Goal: Information Seeking & Learning: Learn about a topic

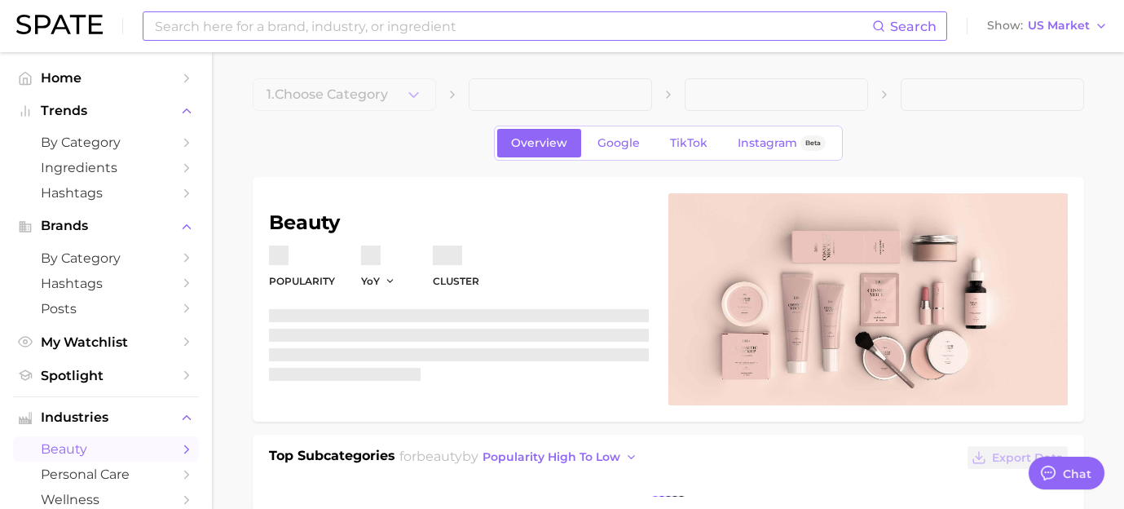
type textarea "x"
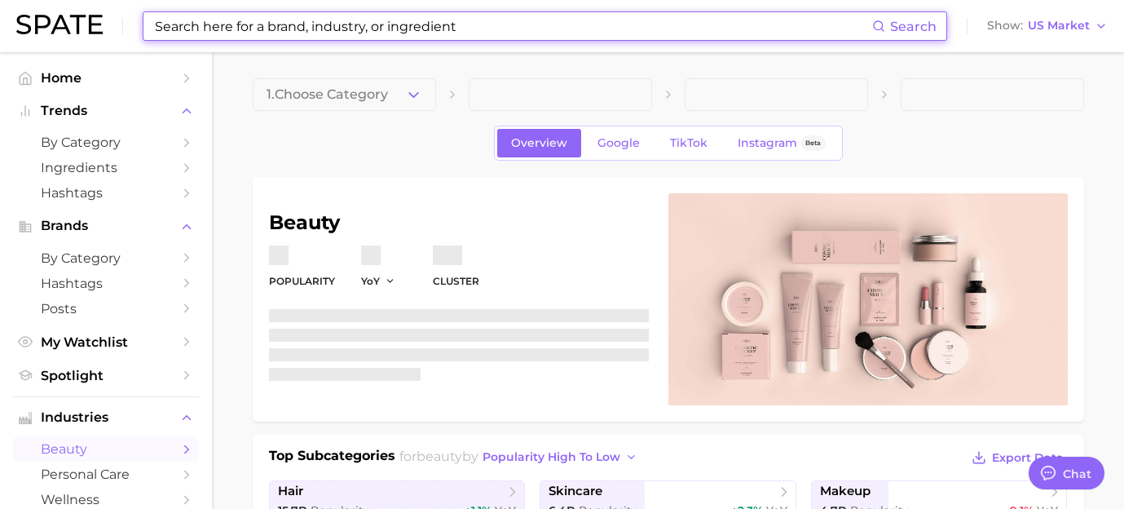
click at [235, 30] on input at bounding box center [512, 26] width 719 height 28
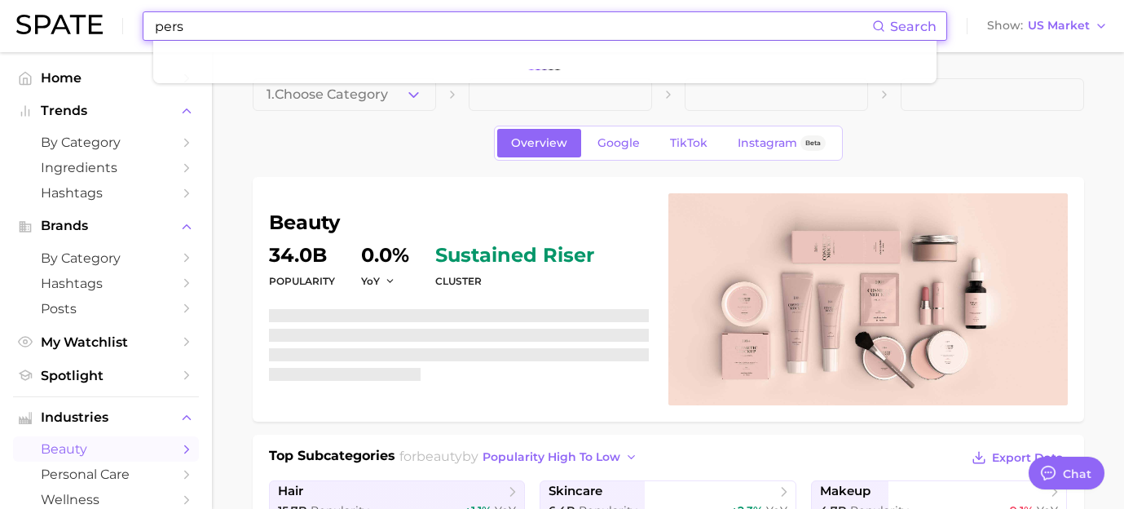
scroll to position [11385, 0]
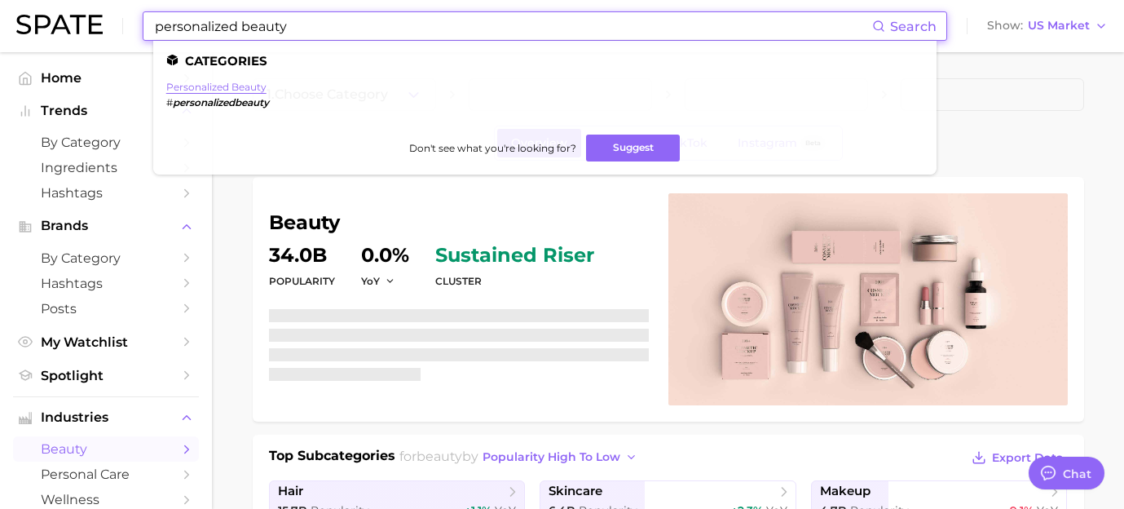
type input "personalized beauty"
click at [250, 83] on link "personalized beauty" at bounding box center [216, 87] width 100 height 12
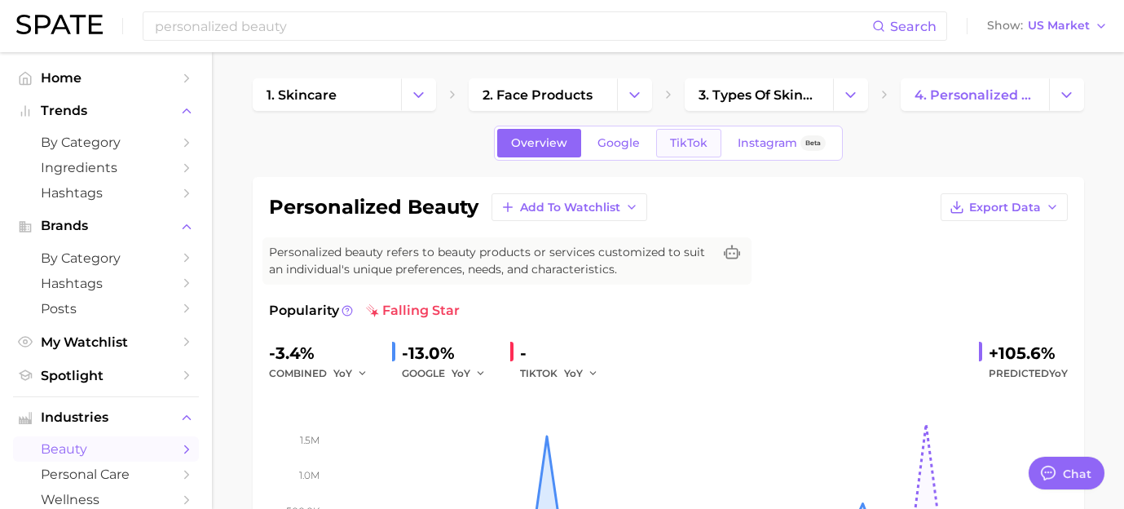
click at [685, 152] on link "TikTok" at bounding box center [688, 143] width 65 height 29
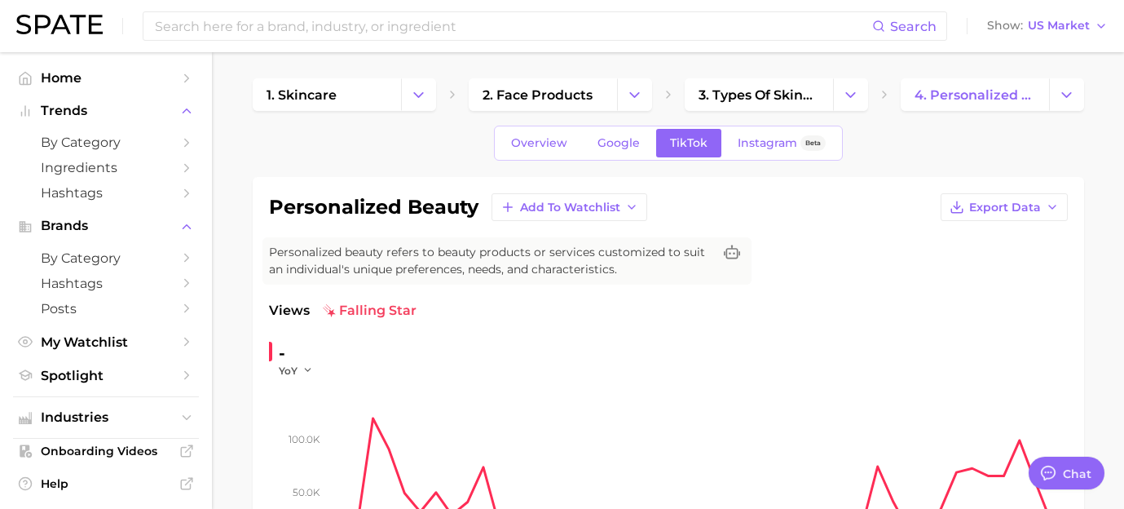
click at [528, 127] on div "Overview Google TikTok Instagram Beta" at bounding box center [668, 143] width 349 height 35
click at [528, 138] on span "Overview" at bounding box center [539, 143] width 56 height 14
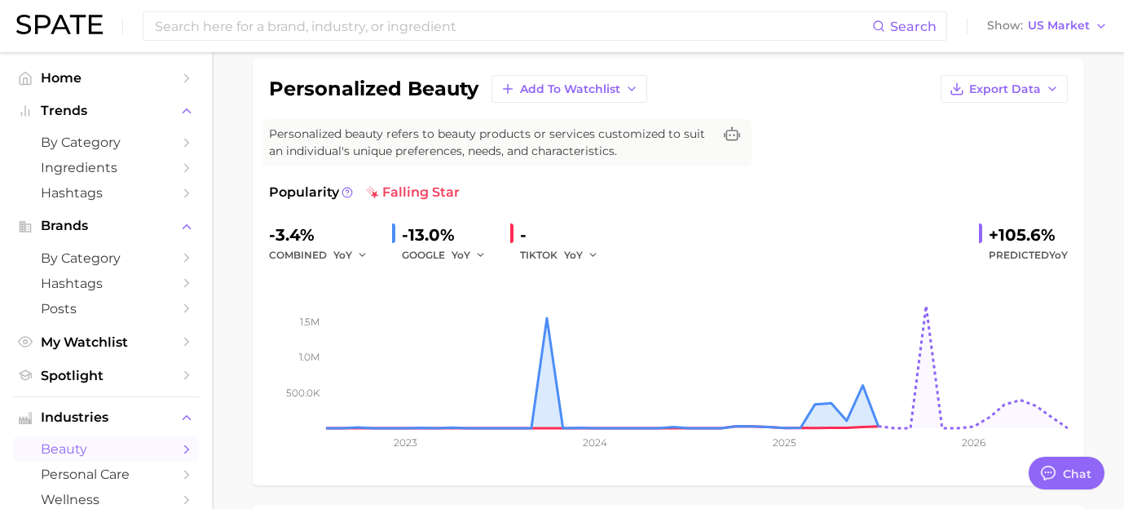
scroll to position [340, 0]
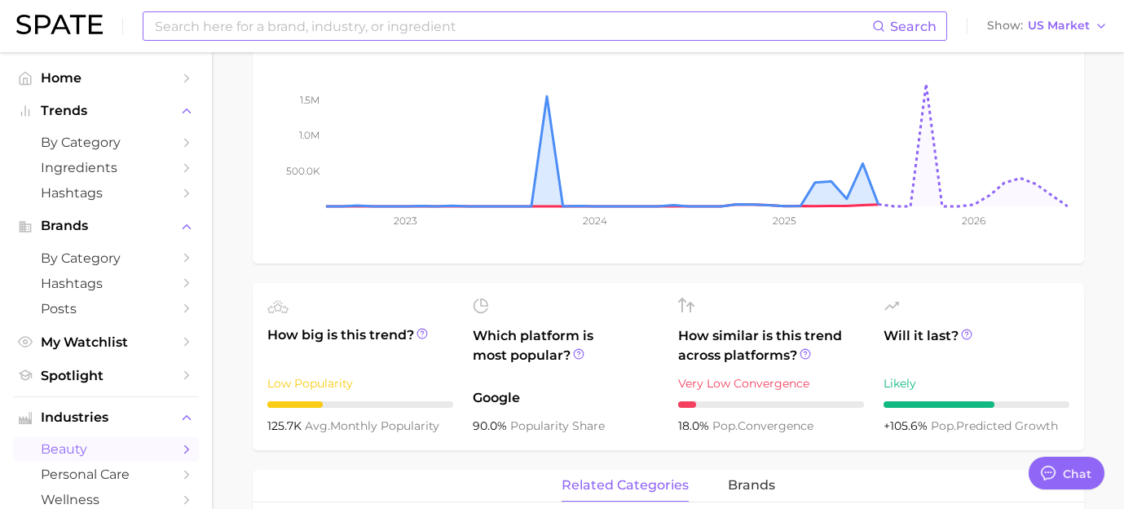
click at [376, 17] on input at bounding box center [512, 26] width 719 height 28
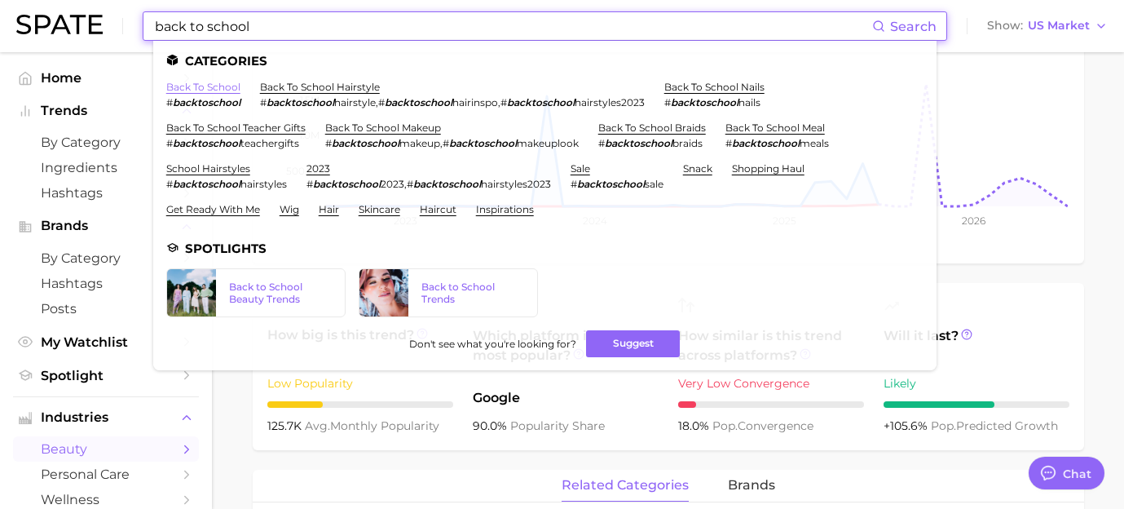
click at [197, 86] on link "back to school" at bounding box center [203, 87] width 74 height 12
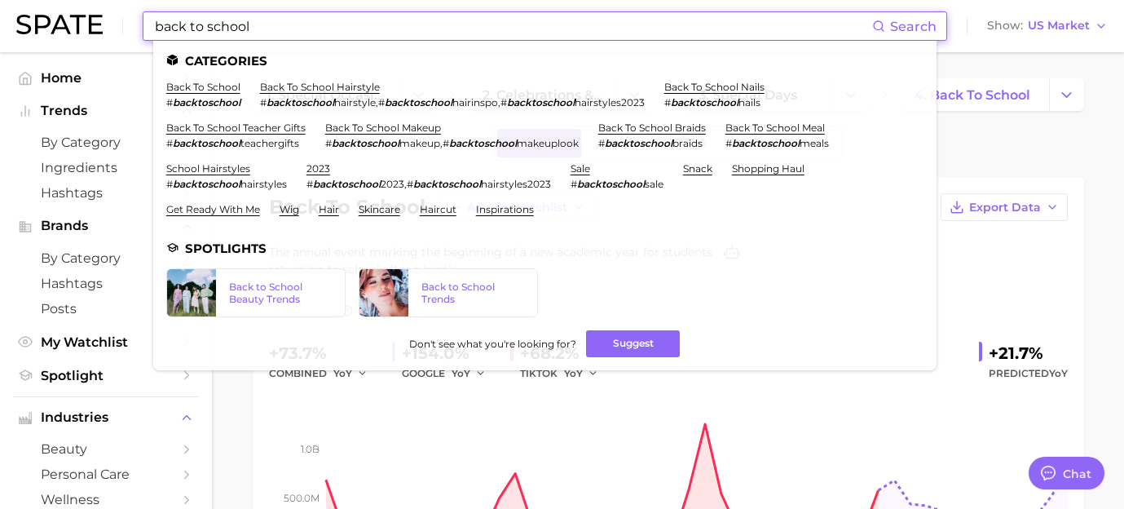
drag, startPoint x: 304, startPoint y: 34, endPoint x: 113, endPoint y: 23, distance: 192.0
click at [113, 23] on div "back to school Search Categories back to school # backtoschool back to school h…" at bounding box center [562, 26] width 1092 height 52
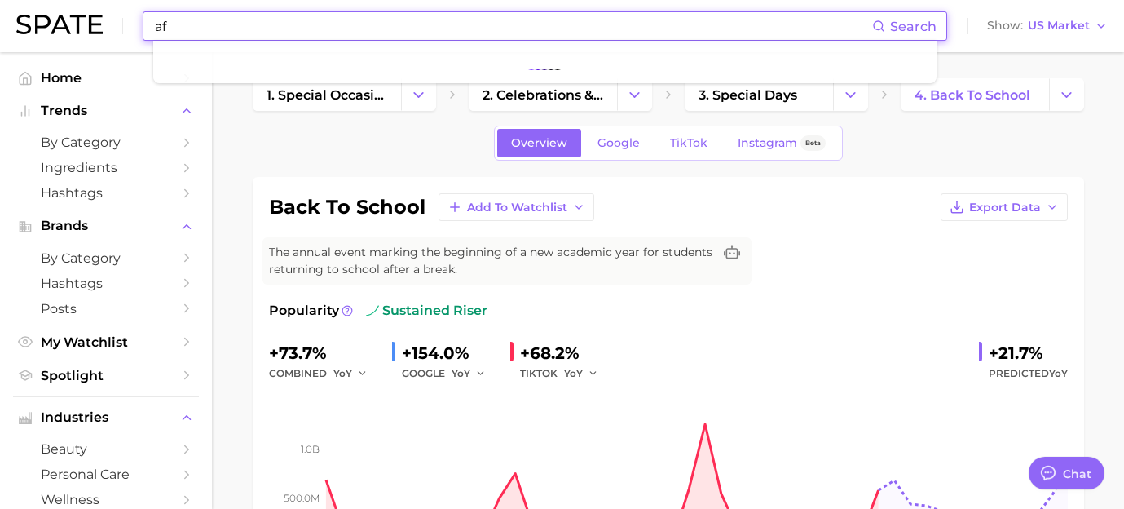
type input "a"
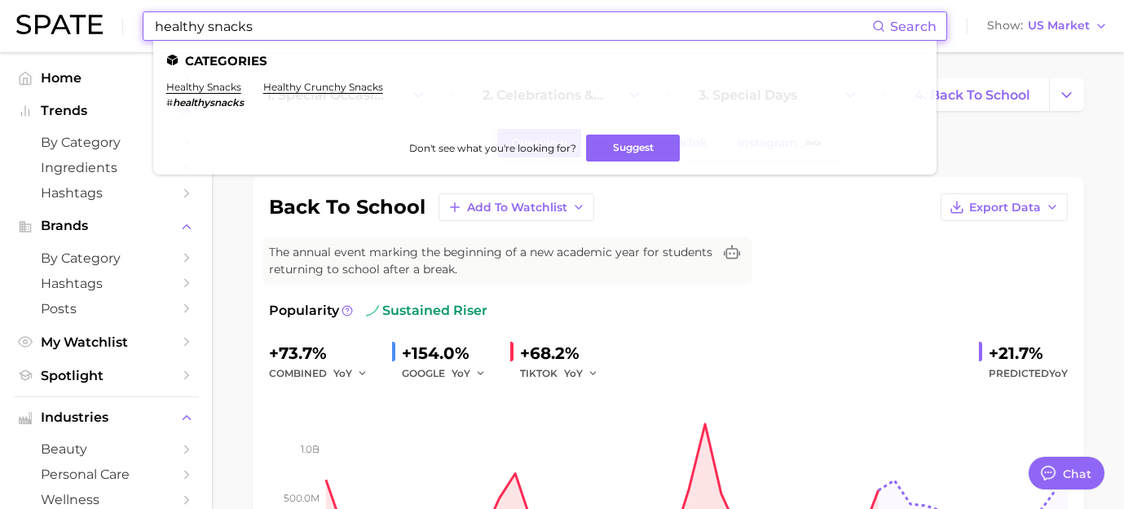
type input "healthy snacks"
click at [226, 77] on ul "Categories healthy snacks # healthysnacks healthy crunchy snacks Don't see what…" at bounding box center [545, 108] width 784 height 134
click at [224, 86] on link "healthy snacks" at bounding box center [203, 87] width 75 height 12
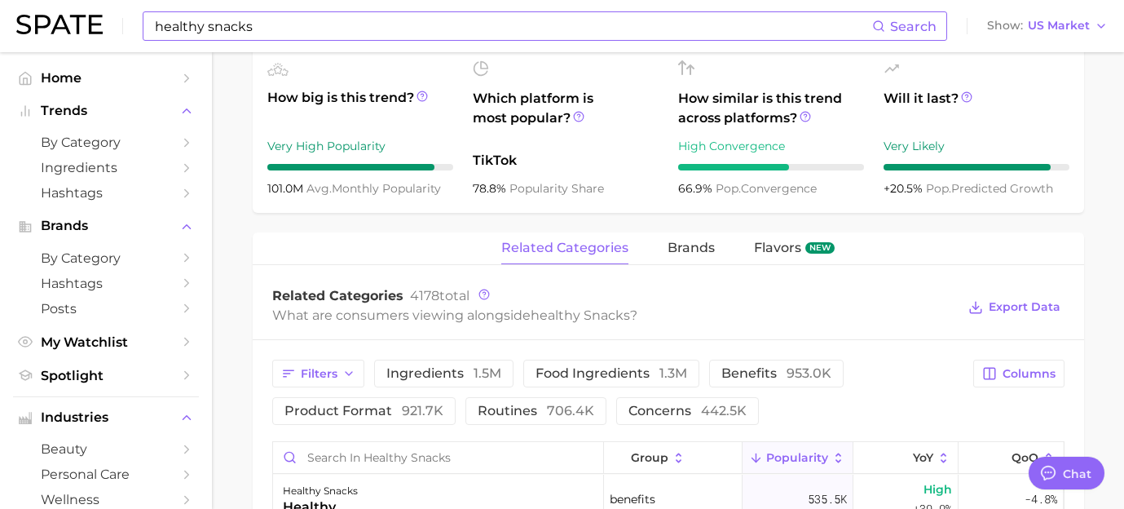
scroll to position [930, 0]
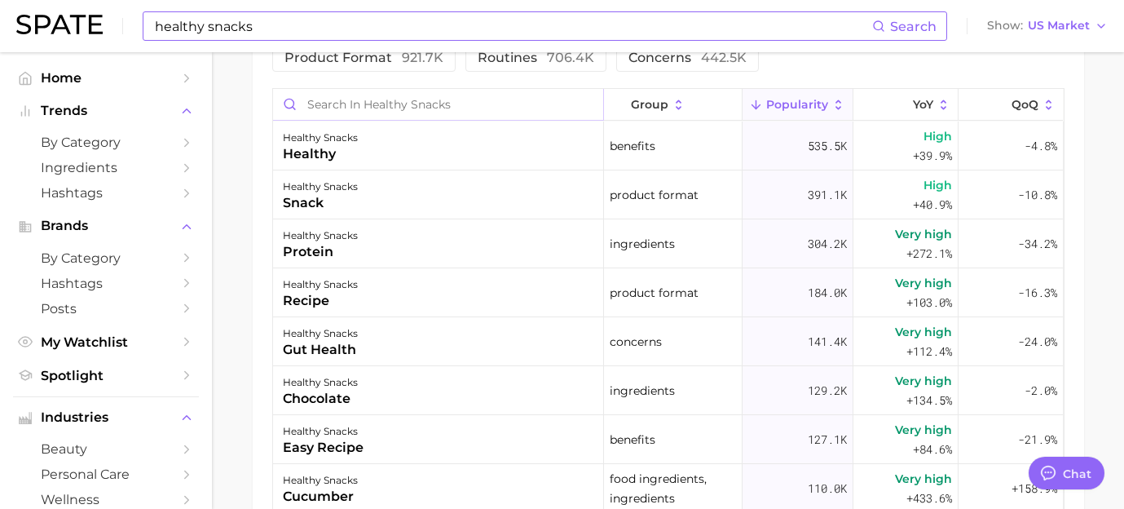
click at [441, 105] on input "Search in healthy snacks" at bounding box center [438, 104] width 330 height 31
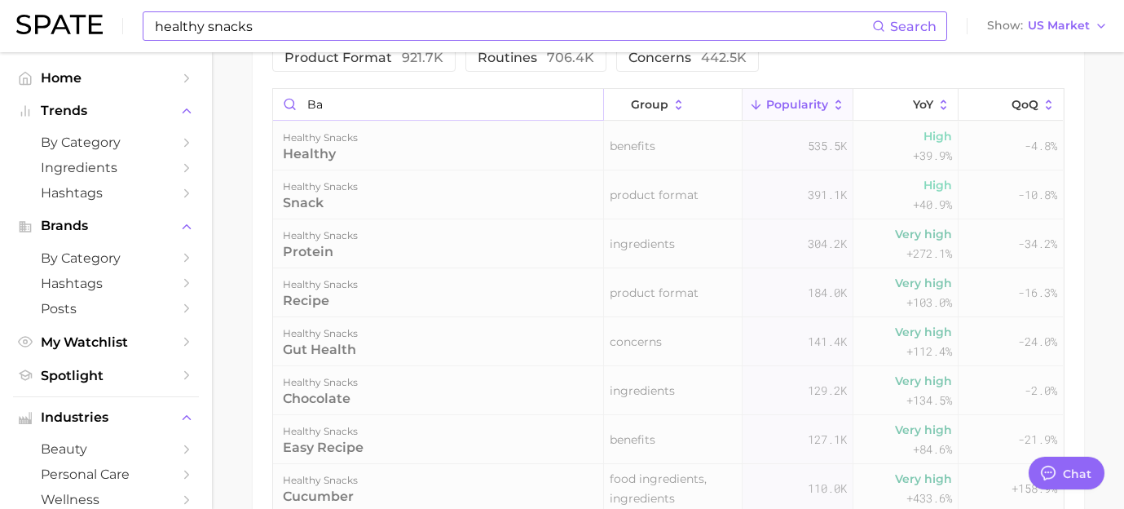
type input "b"
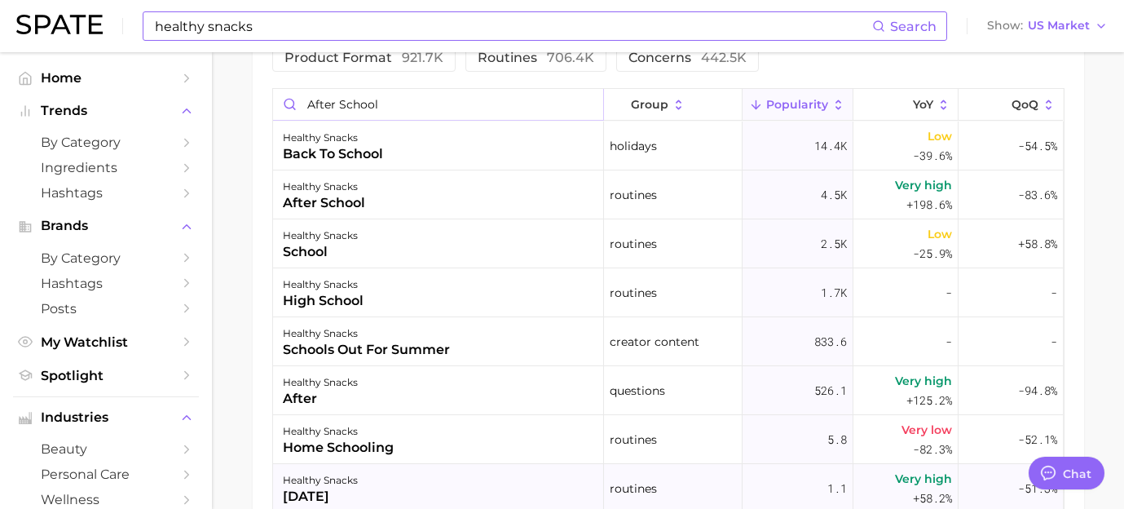
type input "after school"
